Goal: Task Accomplishment & Management: Complete application form

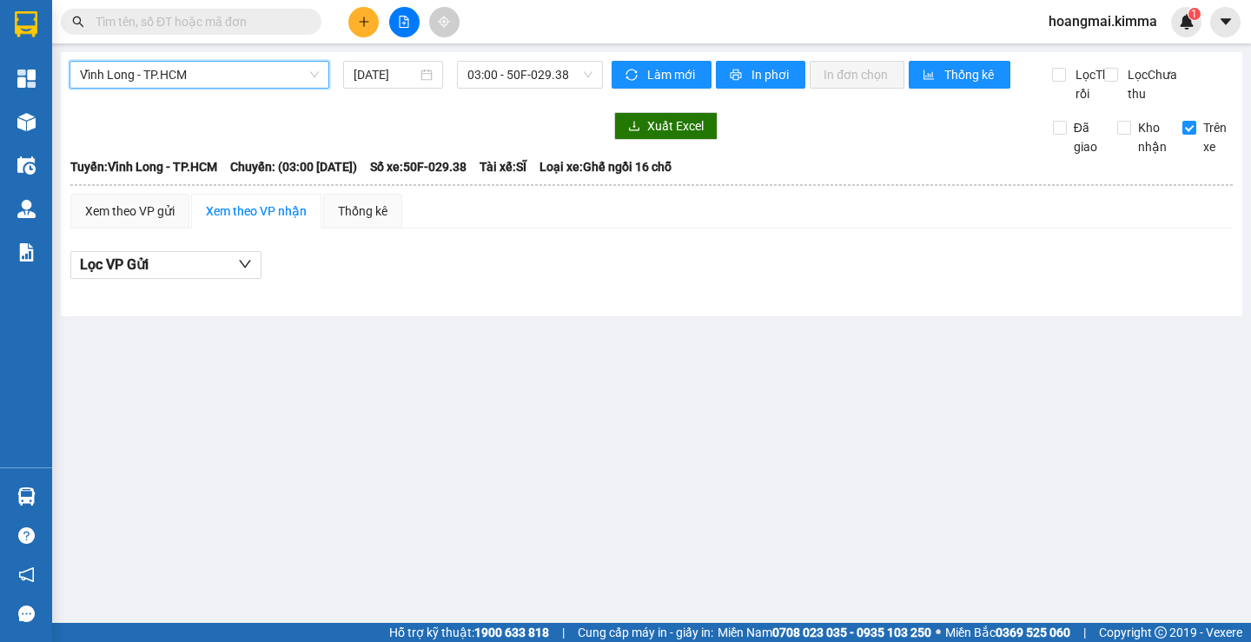
click at [369, 12] on button at bounding box center [363, 22] width 30 height 30
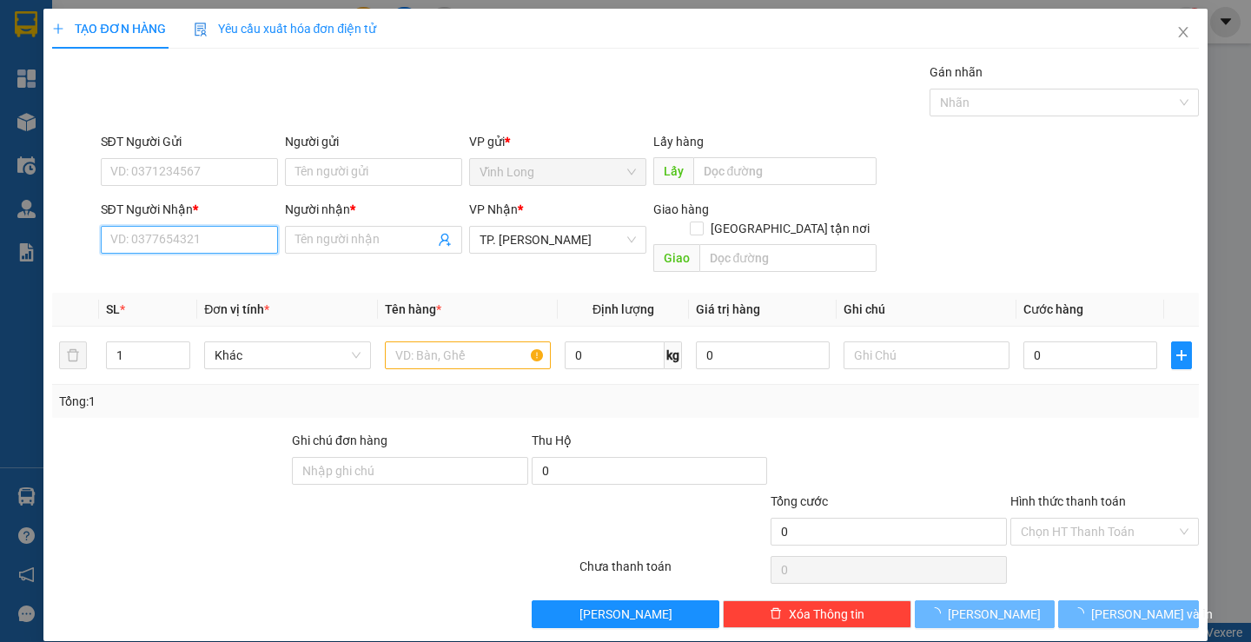
click at [243, 242] on input "SĐT Người Nhận *" at bounding box center [189, 240] width 177 height 28
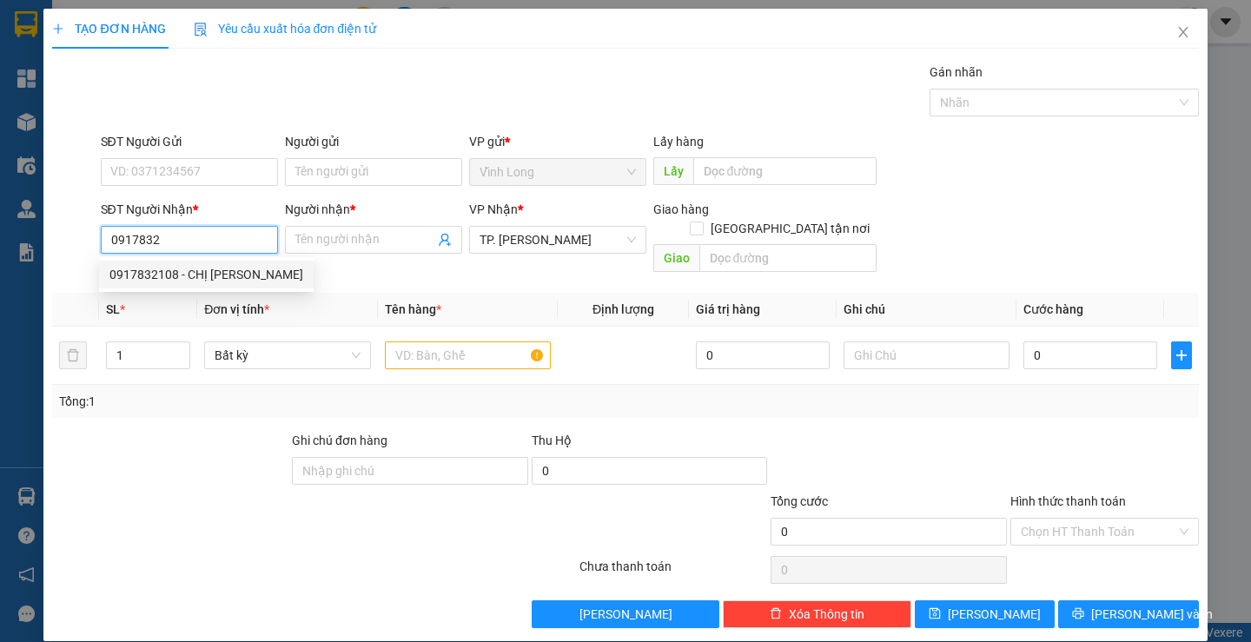
click at [248, 269] on div "0917832108 - CHỊ [PERSON_NAME]" at bounding box center [206, 274] width 194 height 19
type input "0917832108"
type input "CHỊ [PERSON_NAME]"
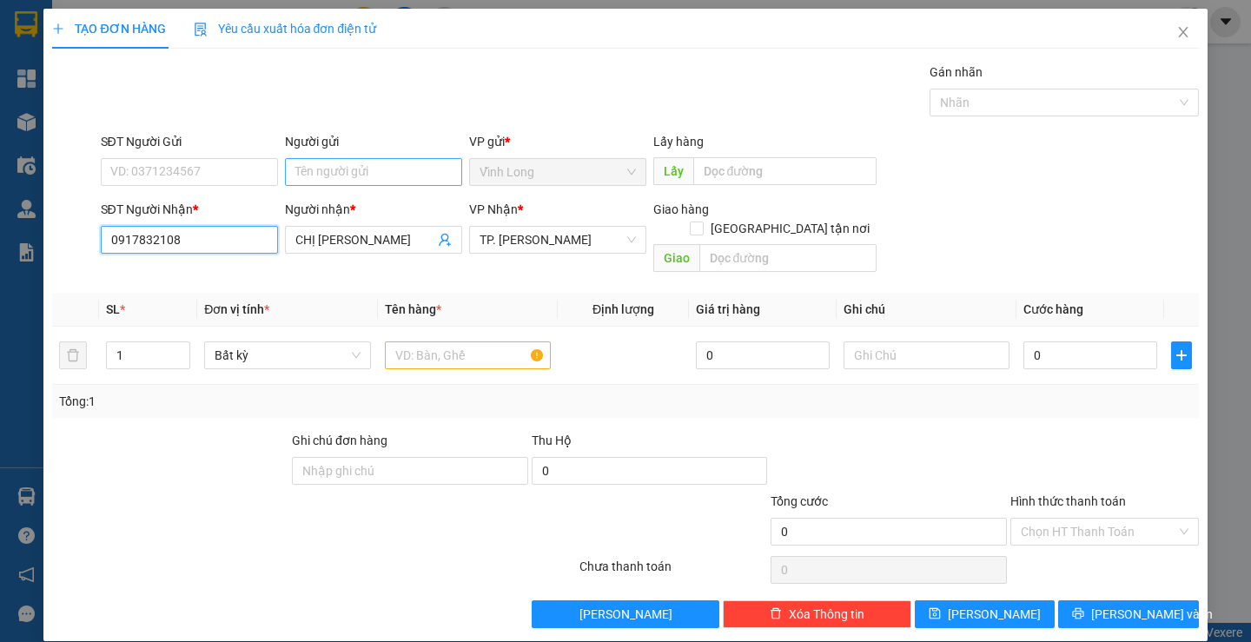
type input "0917832108"
click at [339, 168] on input "Người gửi" at bounding box center [373, 172] width 177 height 28
type input "BÁN"
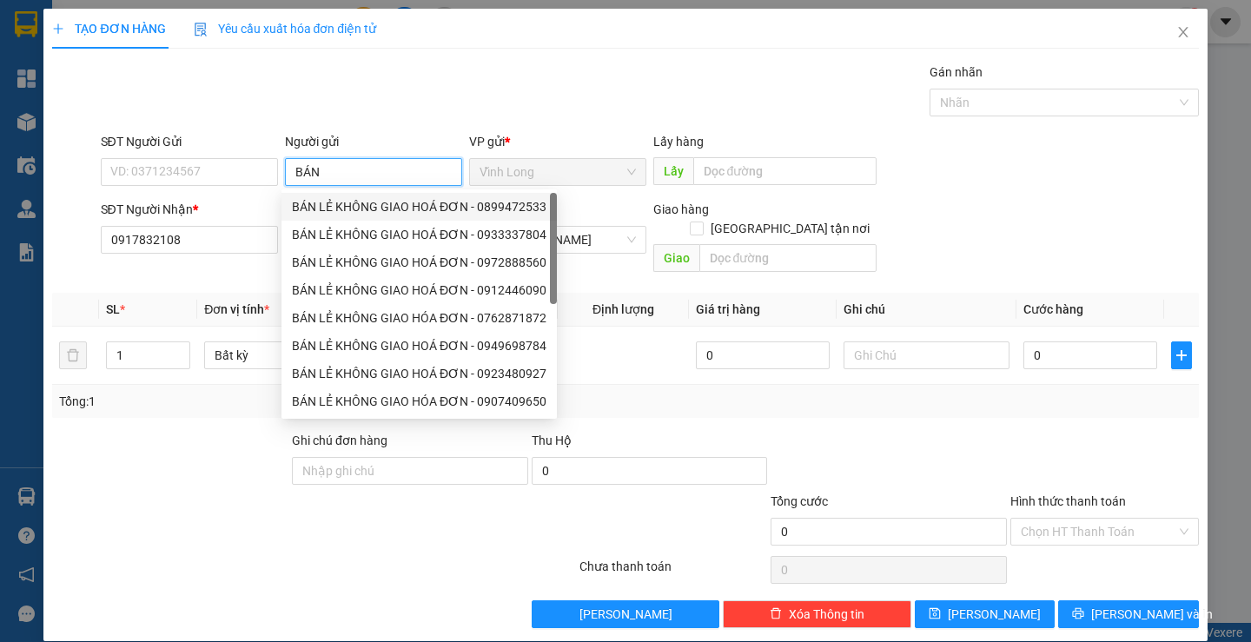
click at [348, 201] on div "BÁN LẺ KHÔNG GIAO HOÁ ĐƠN - 0899472533" at bounding box center [419, 206] width 255 height 19
type input "0899472533"
type input "BÁN LẺ KHÔNG GIAO HOÁ ĐƠN"
click at [194, 176] on input "0899472533" at bounding box center [189, 172] width 177 height 28
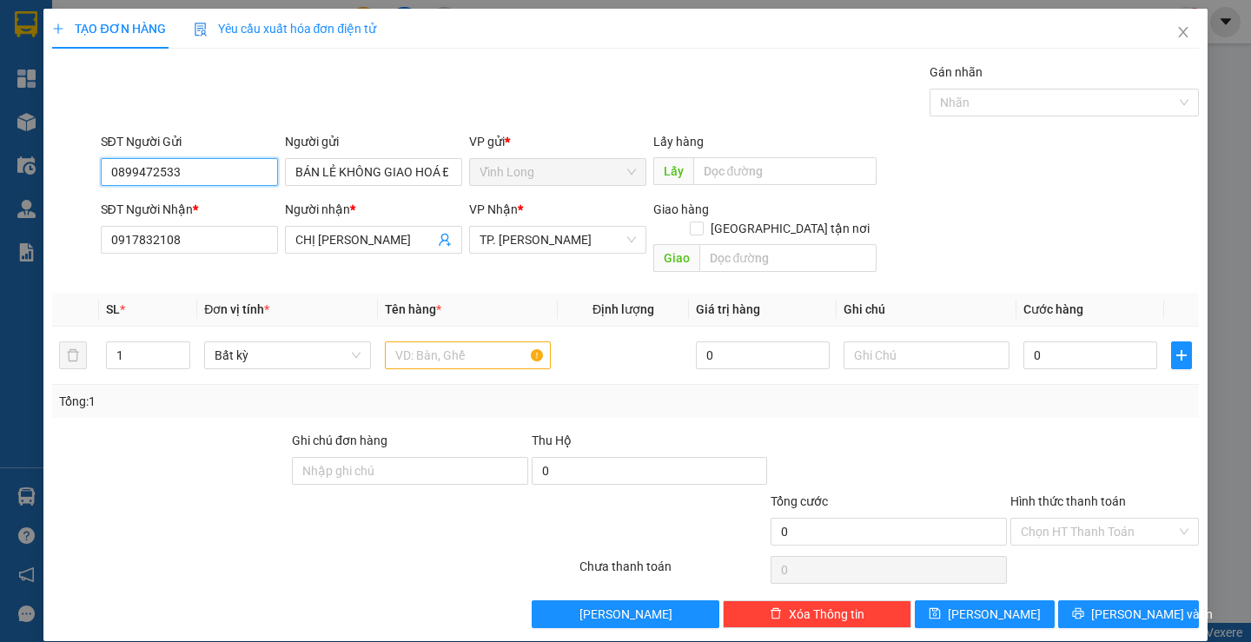
click at [194, 176] on input "0899472533" at bounding box center [189, 172] width 177 height 28
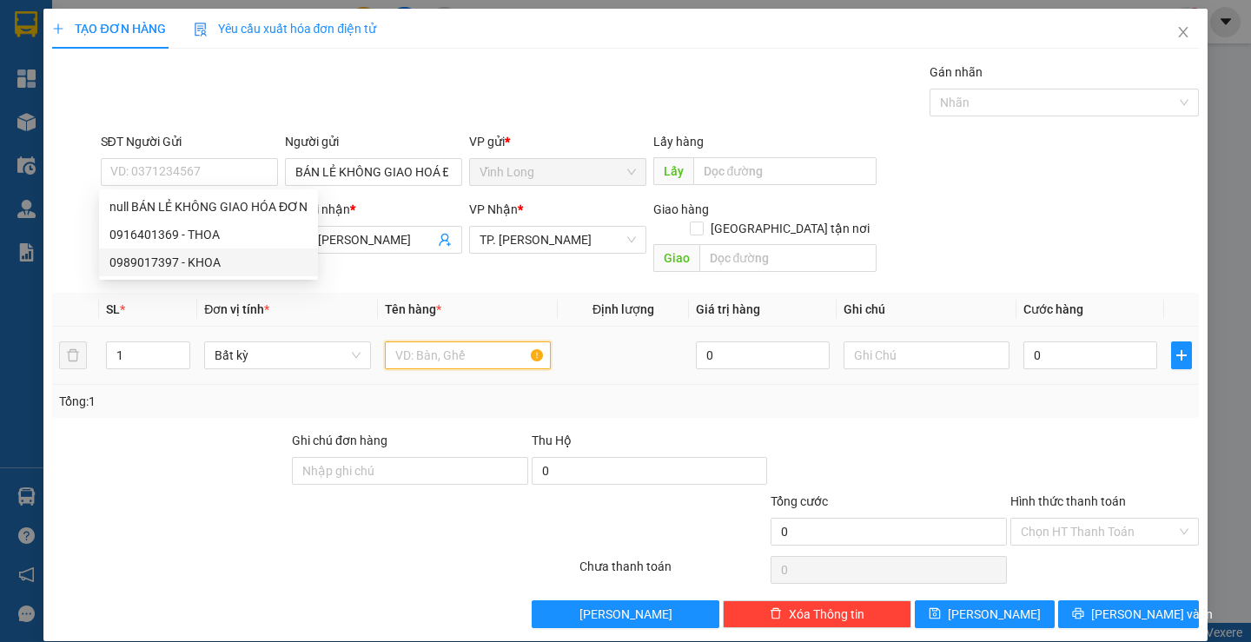
click at [461, 342] on input "text" at bounding box center [468, 356] width 166 height 28
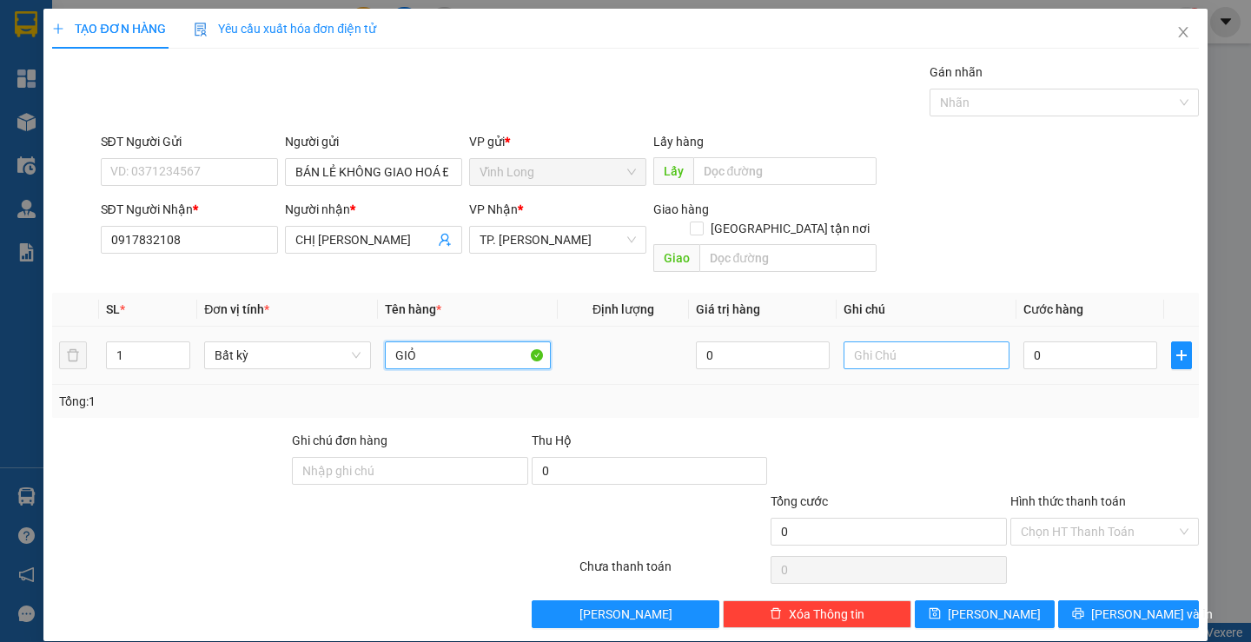
type input "GIỎ"
click at [947, 342] on input "text" at bounding box center [927, 356] width 166 height 28
type input "NHI"
click at [1092, 342] on input "0" at bounding box center [1091, 356] width 134 height 28
type input "3"
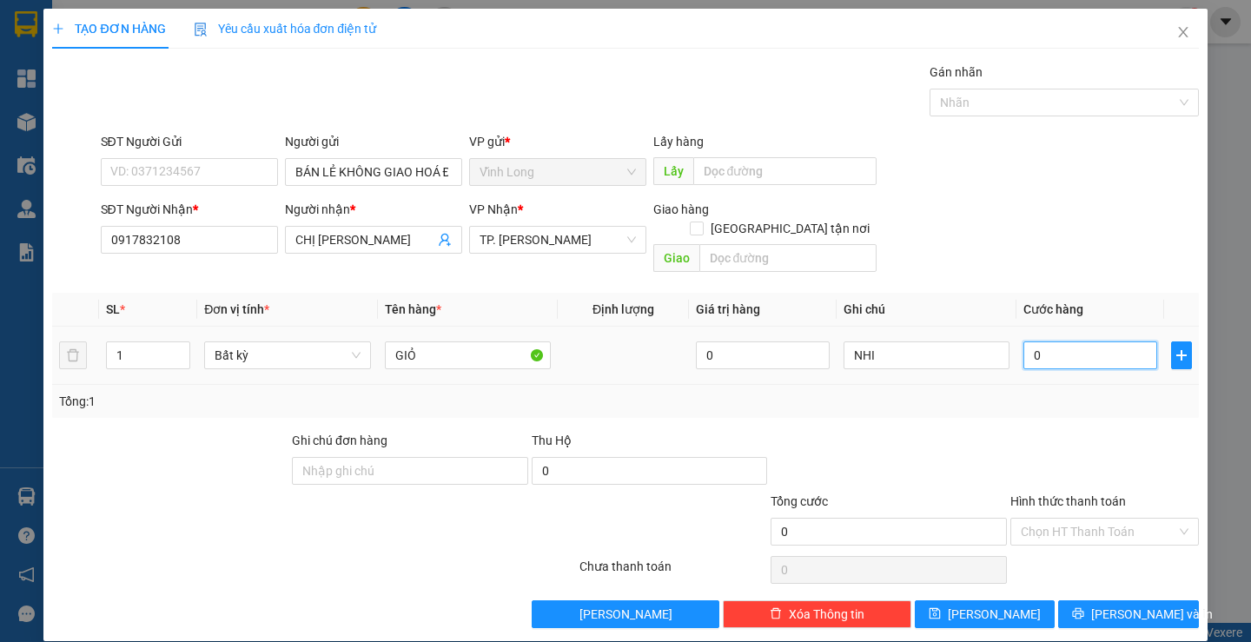
type input "3"
type input "30"
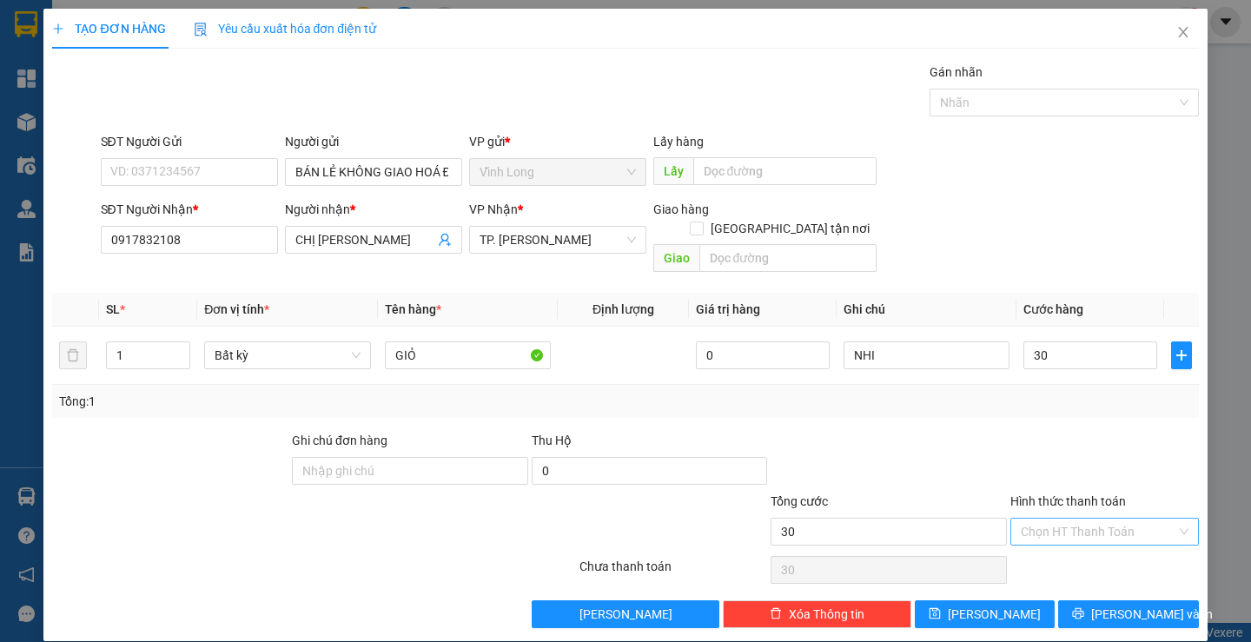
type input "30.000"
drag, startPoint x: 1092, startPoint y: 508, endPoint x: 1072, endPoint y: 551, distance: 47.0
click at [1092, 519] on input "Hình thức thanh toán" at bounding box center [1099, 532] width 156 height 26
click at [1072, 551] on div "Tại văn phòng" at bounding box center [1094, 547] width 165 height 19
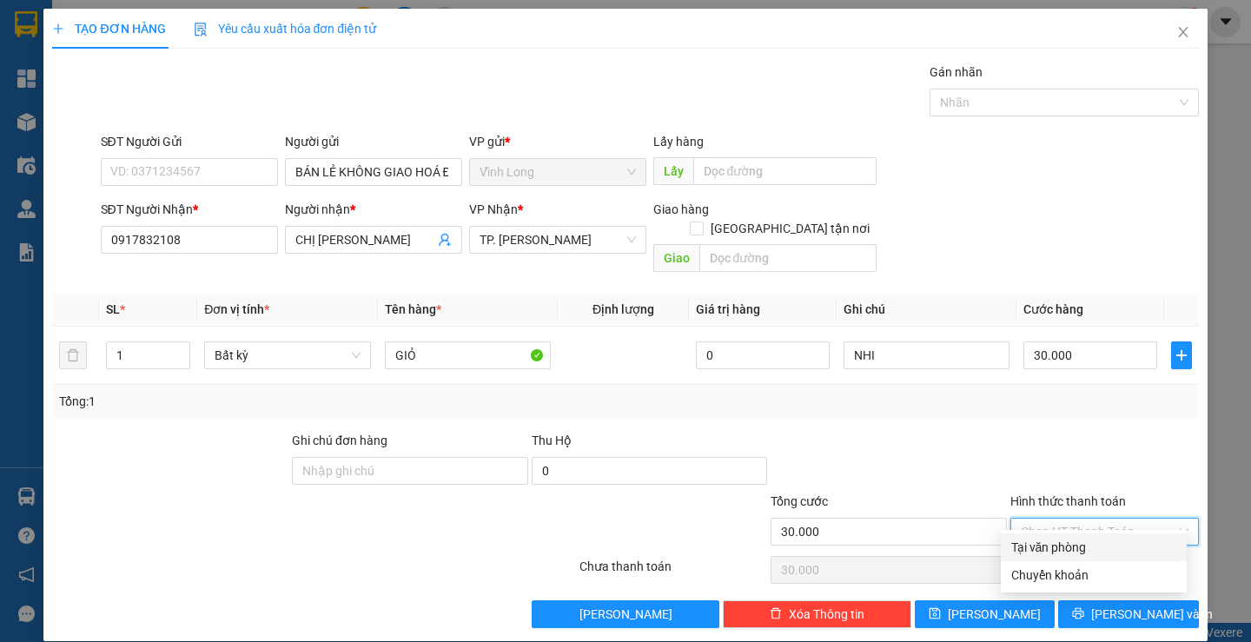
type input "0"
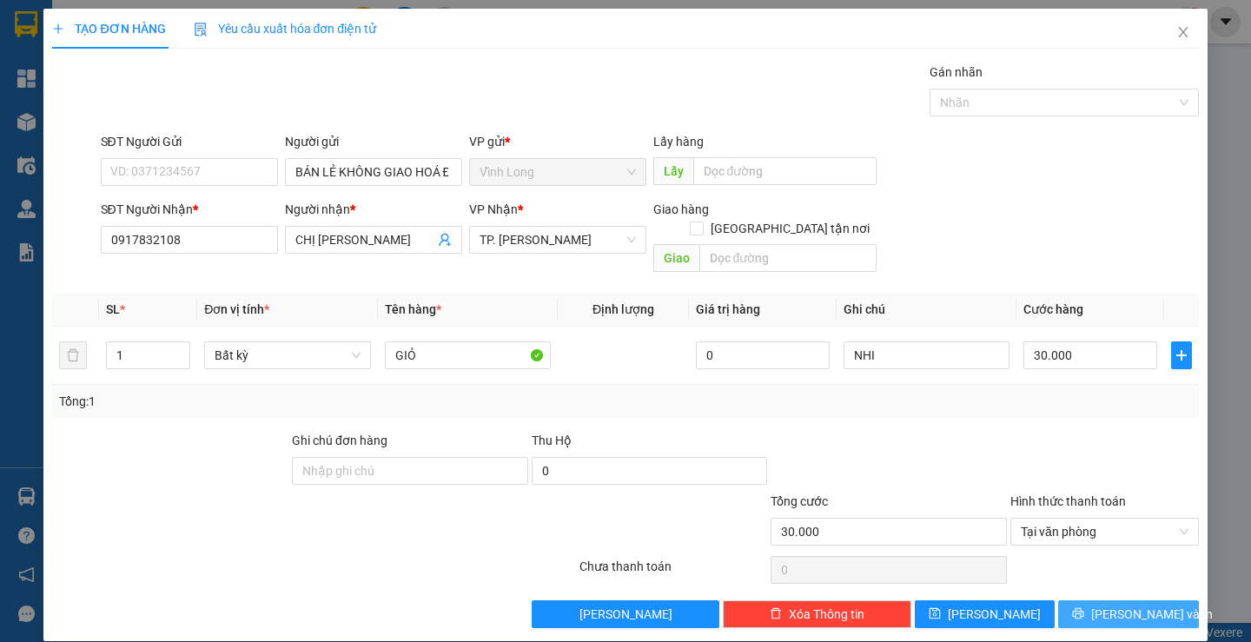
click at [1105, 605] on span "[PERSON_NAME] và In" at bounding box center [1153, 614] width 122 height 19
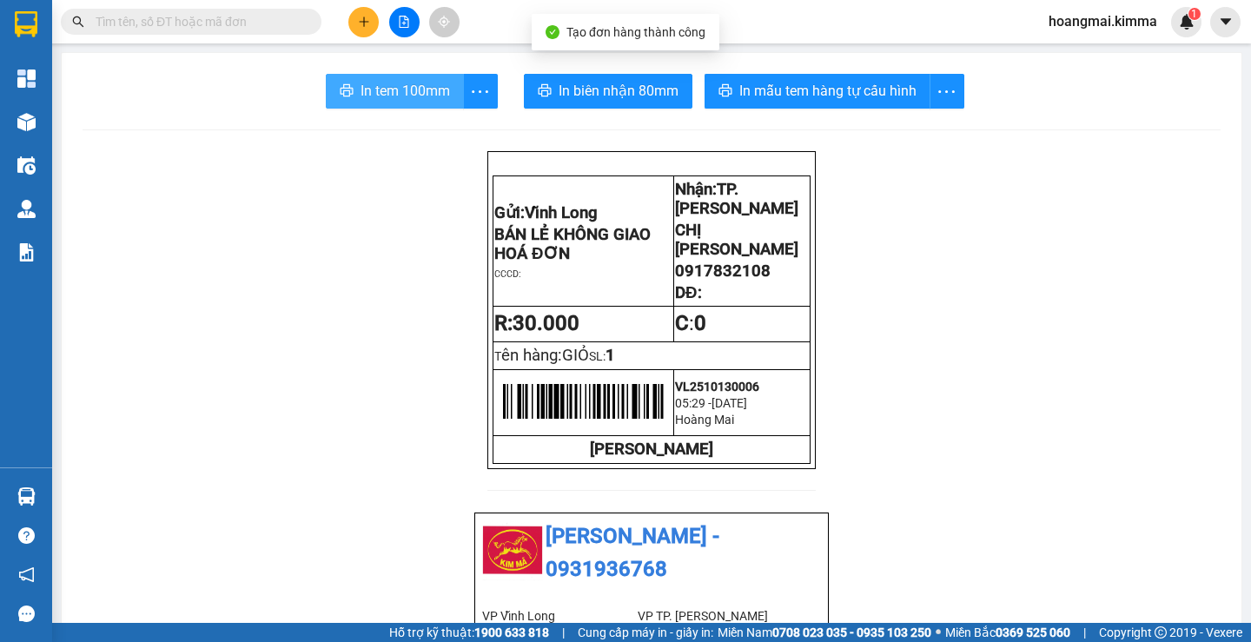
click at [411, 88] on span "In tem 100mm" at bounding box center [406, 91] width 90 height 22
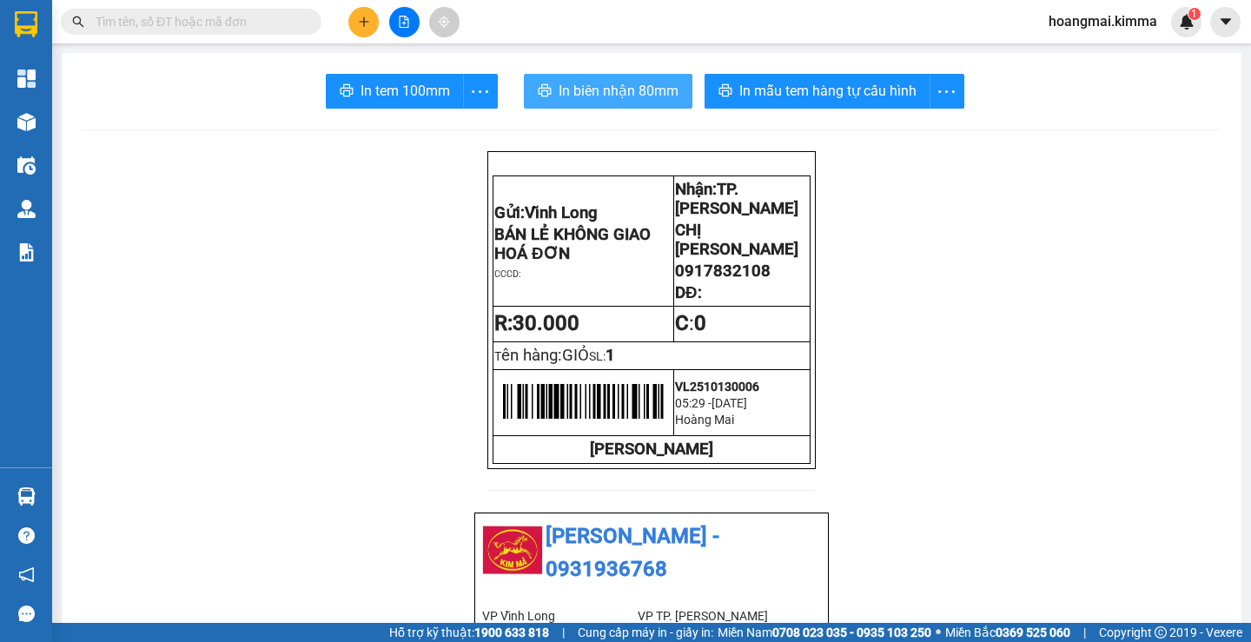
click at [663, 96] on span "In biên nhận 80mm" at bounding box center [619, 91] width 120 height 22
click at [640, 92] on span "In biên nhận 80mm" at bounding box center [619, 91] width 120 height 22
